Goal: Task Accomplishment & Management: Use online tool/utility

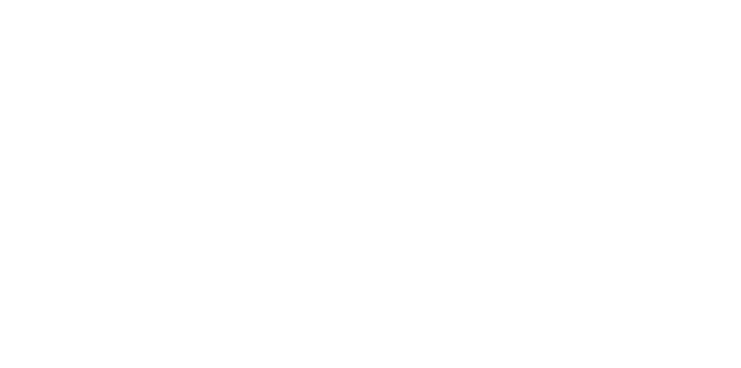
select select "Song"
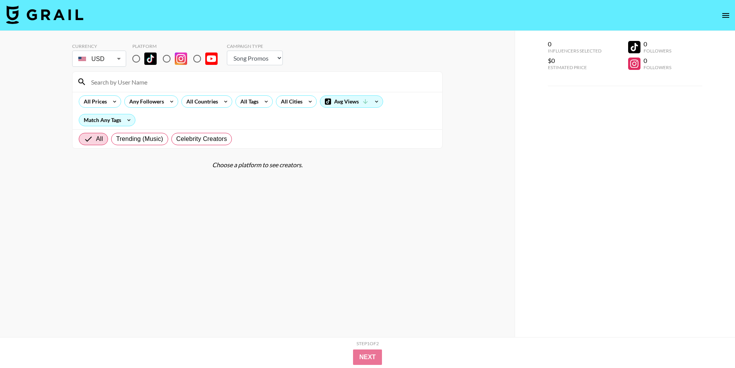
click at [555, 276] on div "0 Influencers Selected $0 Estimated Price 0 Followers 0 Followers" at bounding box center [625, 199] width 221 height 337
click at [137, 56] on input "radio" at bounding box center [136, 59] width 16 height 16
radio input "true"
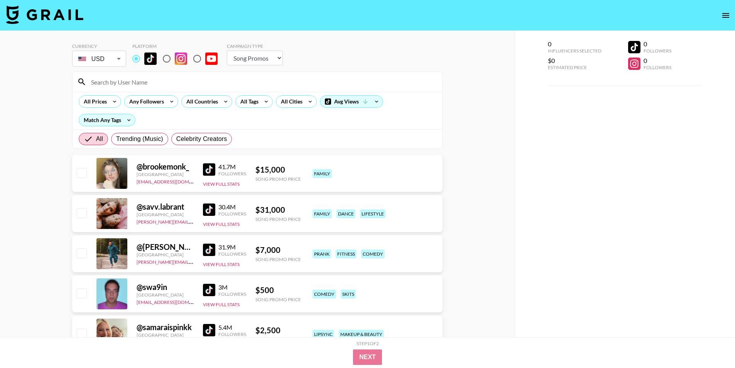
click at [140, 83] on input at bounding box center [261, 82] width 351 height 12
click at [154, 86] on input at bounding box center [261, 82] width 351 height 12
click at [157, 83] on input at bounding box center [261, 82] width 351 height 12
click at [252, 103] on div "All Tags" at bounding box center [248, 102] width 24 height 12
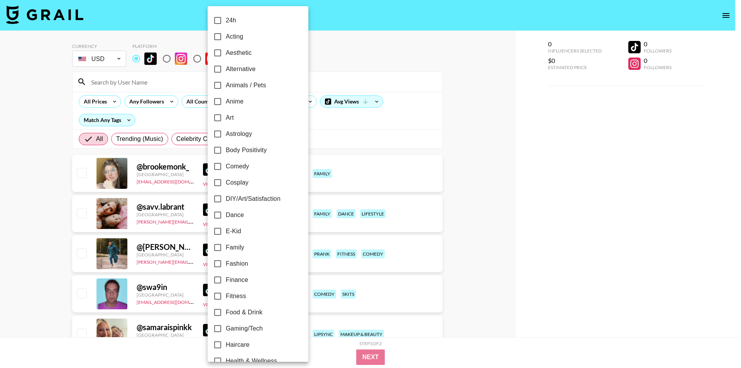
click at [200, 102] on div at bounding box center [370, 184] width 741 height 368
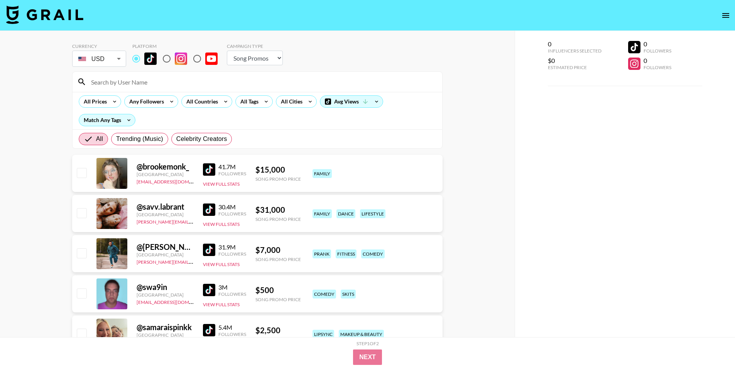
click at [304, 102] on div "24h Acting Aesthetic Alternative Animals / Pets Anime Art Astrology Body Positi…" at bounding box center [367, 184] width 735 height 368
click at [302, 102] on div "All Cities" at bounding box center [290, 102] width 28 height 12
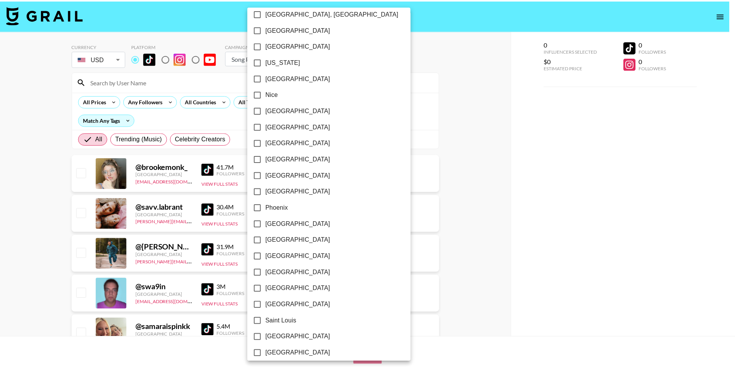
scroll to position [607, 0]
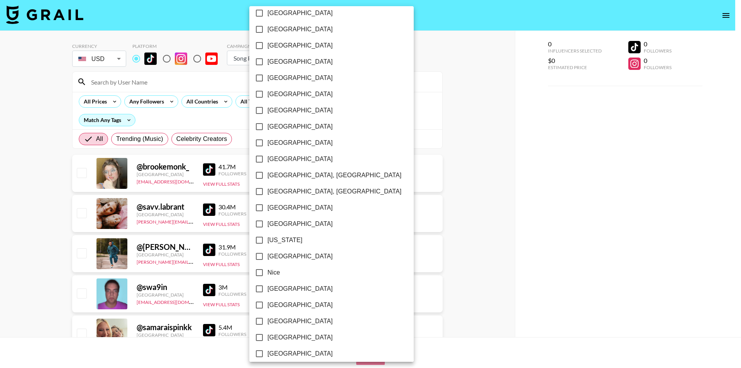
click at [281, 240] on span "[US_STATE]" at bounding box center [284, 239] width 35 height 9
click at [267, 240] on input "[US_STATE]" at bounding box center [259, 240] width 16 height 16
checkbox input "true"
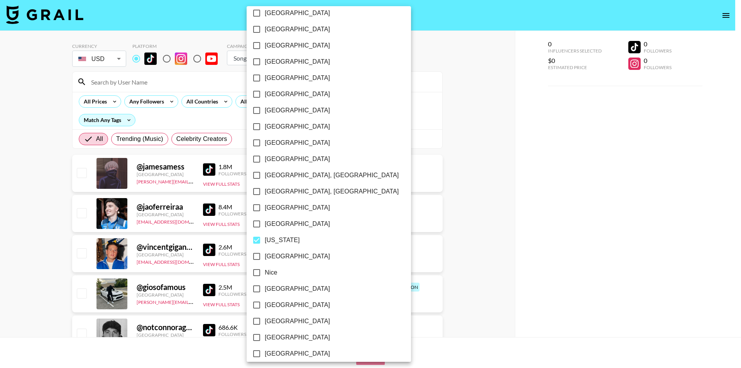
click at [0, 233] on div at bounding box center [370, 184] width 741 height 368
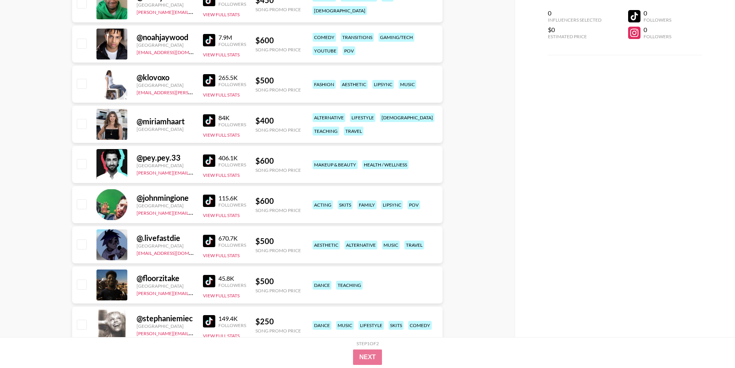
scroll to position [2342, 0]
